Goal: Navigation & Orientation: Find specific page/section

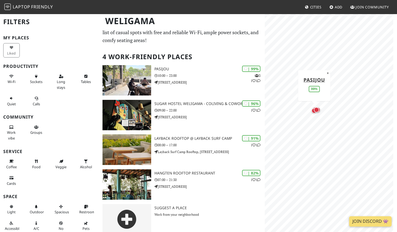
scroll to position [22, 0]
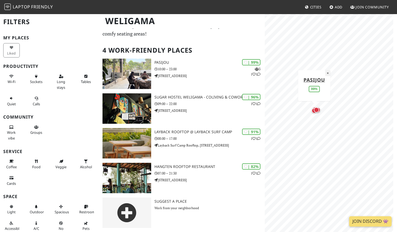
click at [328, 72] on button "×" at bounding box center [327, 73] width 5 height 6
click at [12, 9] on span "Laptop Friendly" at bounding box center [28, 7] width 49 height 6
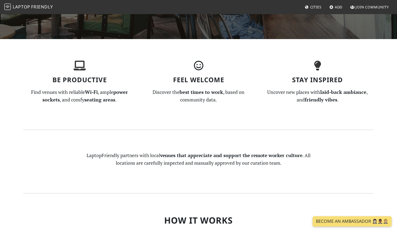
scroll to position [157, 0]
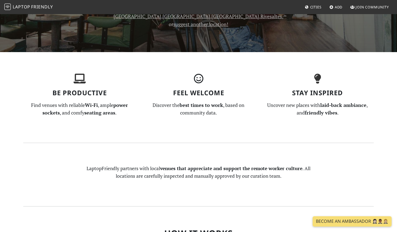
click at [311, 5] on span "Cities" at bounding box center [316, 7] width 11 height 5
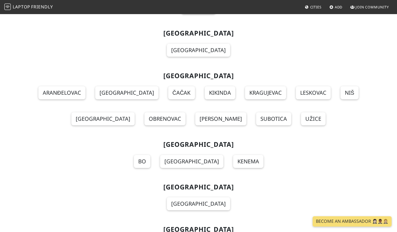
scroll to position [5090, 0]
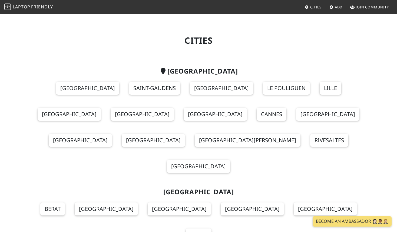
scroll to position [5087, 0]
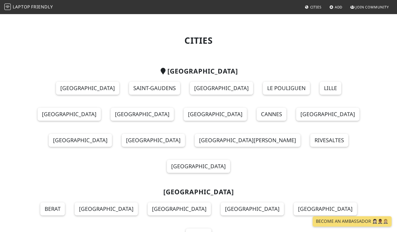
scroll to position [5085, 0]
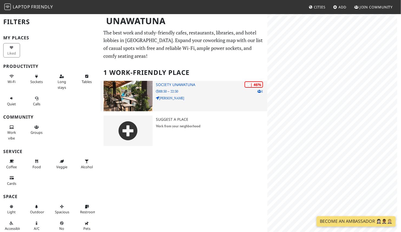
click at [213, 91] on p "08:30 – 22:30" at bounding box center [212, 91] width 112 height 5
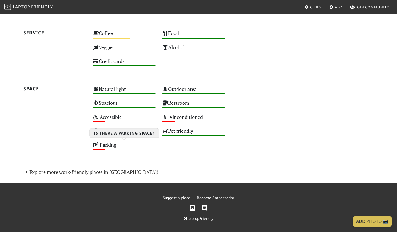
scroll to position [279, 0]
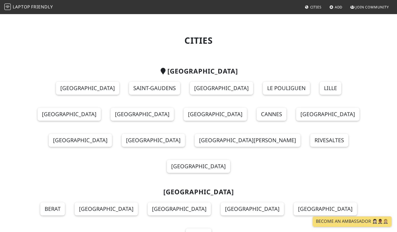
scroll to position [5082, 0]
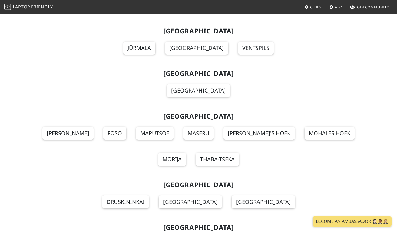
scroll to position [3430, 0]
